Goal: Find specific page/section: Find specific page/section

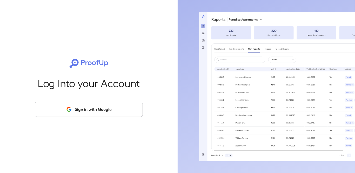
click at [86, 108] on button "Sign in with Google" at bounding box center [89, 109] width 108 height 15
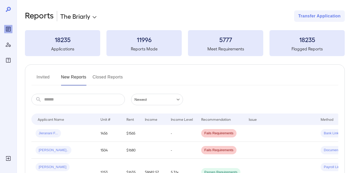
scroll to position [26, 0]
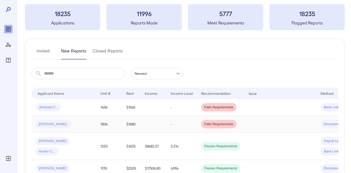
click at [131, 123] on td "$1680" at bounding box center [131, 124] width 18 height 17
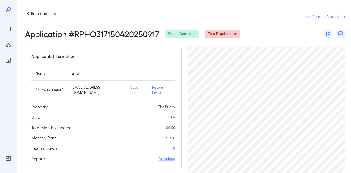
scroll to position [115, 0]
